Goal: Communication & Community: Answer question/provide support

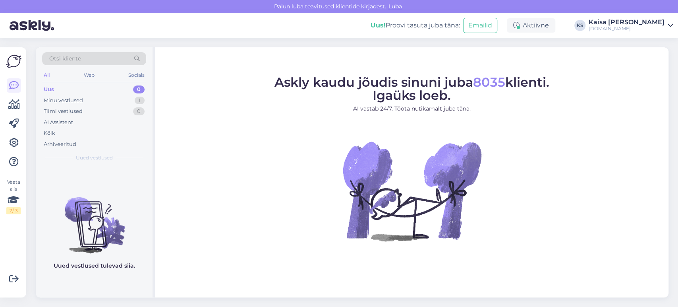
click at [134, 99] on div "Minu vestlused 1" at bounding box center [94, 100] width 104 height 11
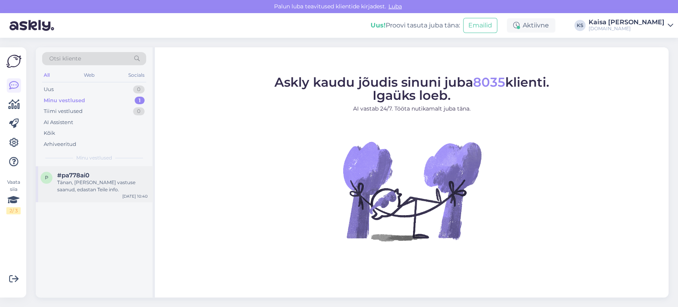
click at [103, 184] on div "Tänan, [PERSON_NAME] vastuse saanud, edastan Teile info." at bounding box center [102, 186] width 91 height 14
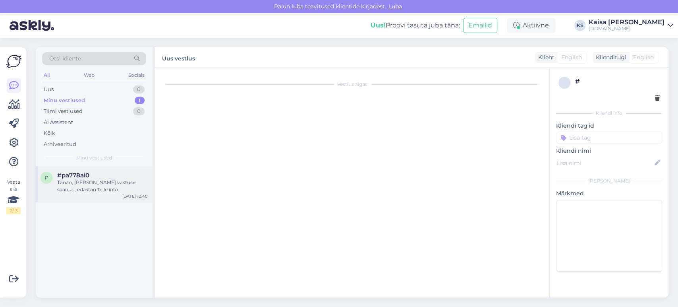
scroll to position [205, 0]
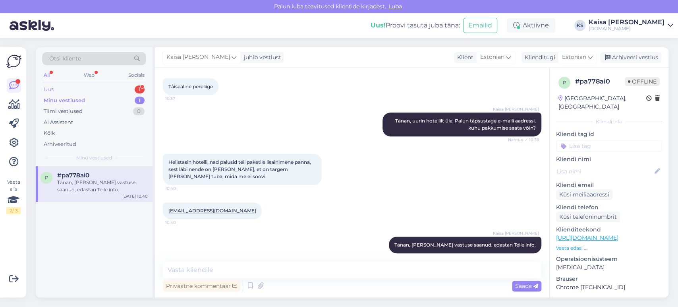
click at [109, 91] on div "Uus 1" at bounding box center [94, 89] width 104 height 11
click at [99, 180] on div "Kuidas saab lihtsalt kinkekaarti spasse [PERSON_NAME] et peaks [PERSON_NAME] ja…" at bounding box center [102, 186] width 91 height 14
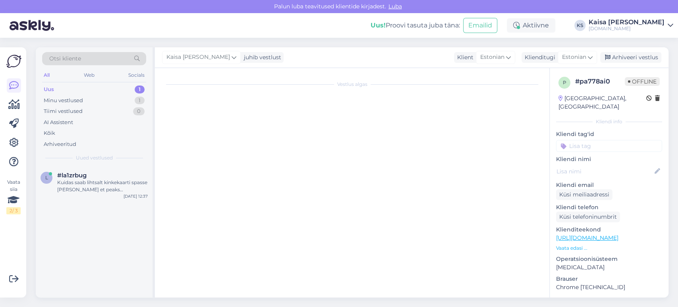
scroll to position [0, 0]
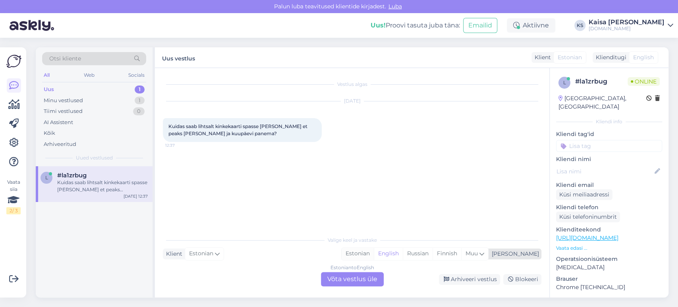
click at [374, 256] on div "Estonian" at bounding box center [358, 254] width 32 height 12
click at [365, 282] on div "Estonian to Estonian Võta vestlus üle" at bounding box center [352, 279] width 63 height 14
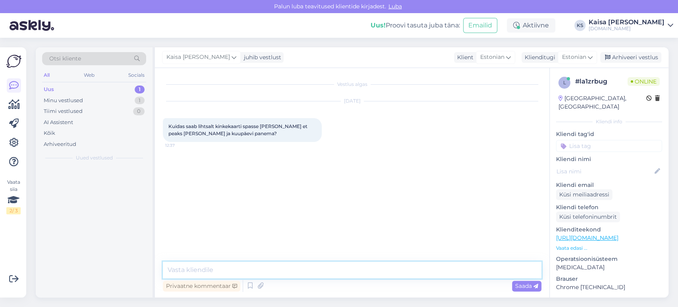
click at [363, 267] on textarea at bounding box center [352, 270] width 379 height 17
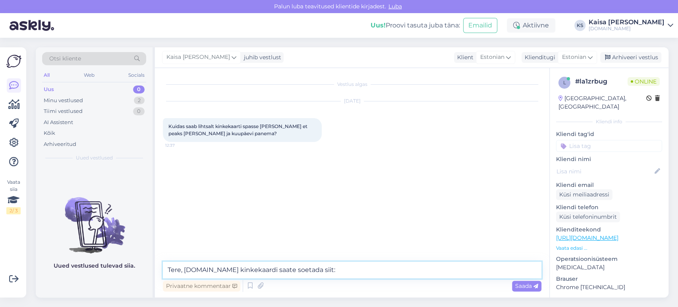
paste textarea "[URL][DOMAIN_NAME]"
type textarea "Tere, [DOMAIN_NAME] kinkekaardi saate soetada siit: [URL][DOMAIN_NAME]"
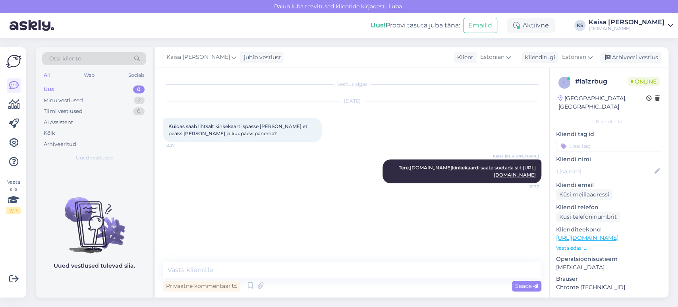
click at [360, 29] on div "Uus! Proovi tasuta [PERSON_NAME]: Emailid Aktiivne KS Kaisa [PERSON_NAME] [DOMA…" at bounding box center [339, 25] width 678 height 25
click at [467, 215] on div "Vestlus algas [DATE] Kuidas saab lihtsalt kinkekaarti spasse [PERSON_NAME] et p…" at bounding box center [356, 165] width 386 height 178
